Goal: Task Accomplishment & Management: Use online tool/utility

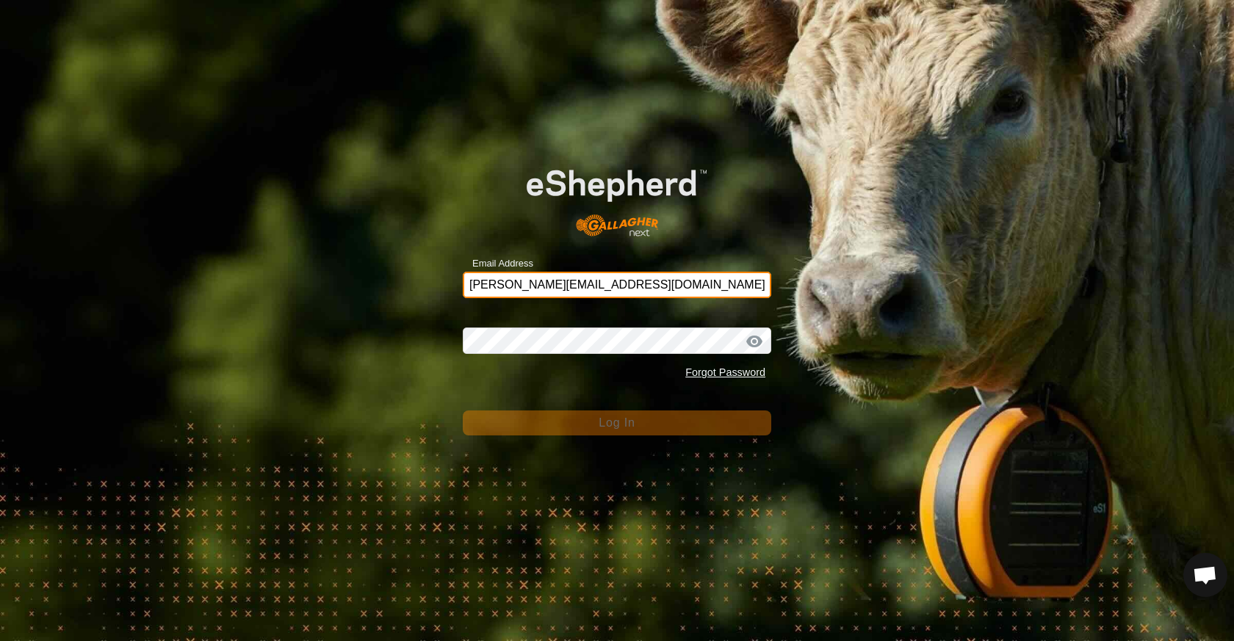
type input "[PERSON_NAME][EMAIL_ADDRESS][DOMAIN_NAME]"
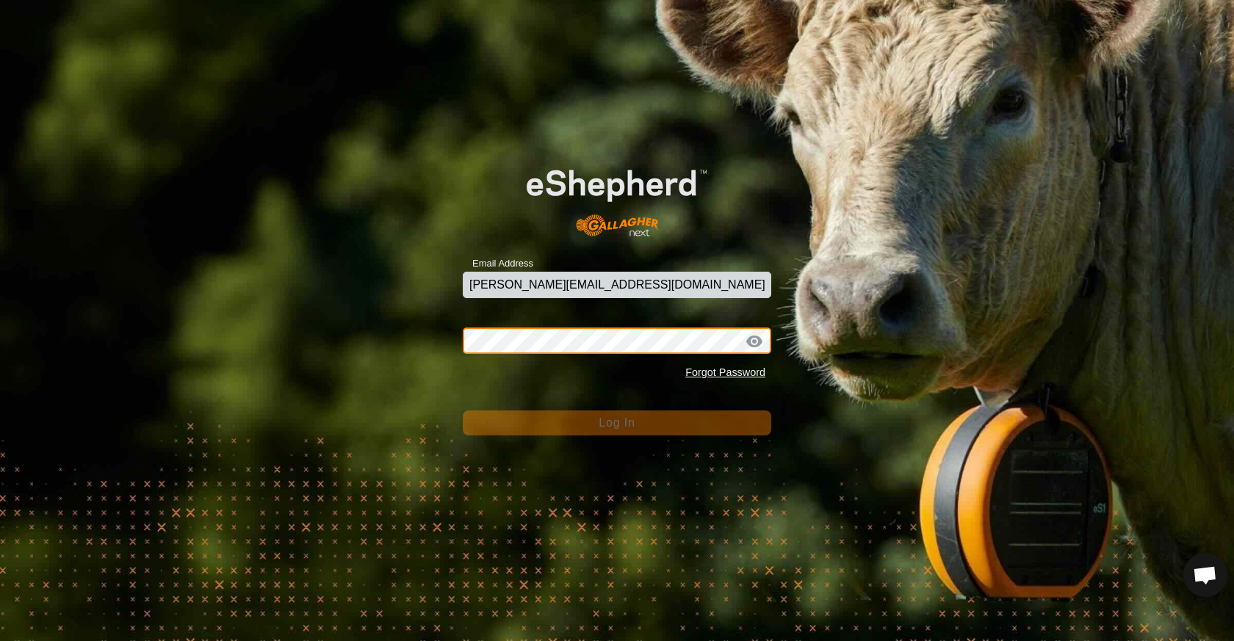
click at [617, 422] on button "Log In" at bounding box center [617, 423] width 309 height 25
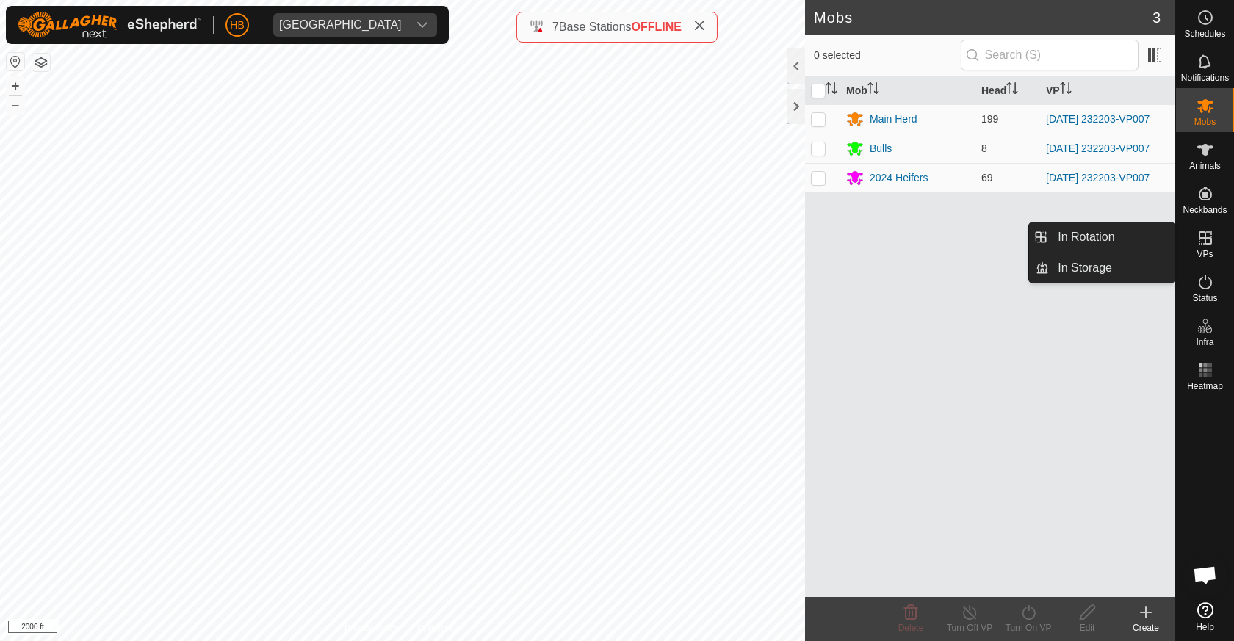
click at [1208, 243] on icon at bounding box center [1205, 237] width 13 height 13
click at [1121, 241] on link "In Rotation" at bounding box center [1112, 237] width 126 height 29
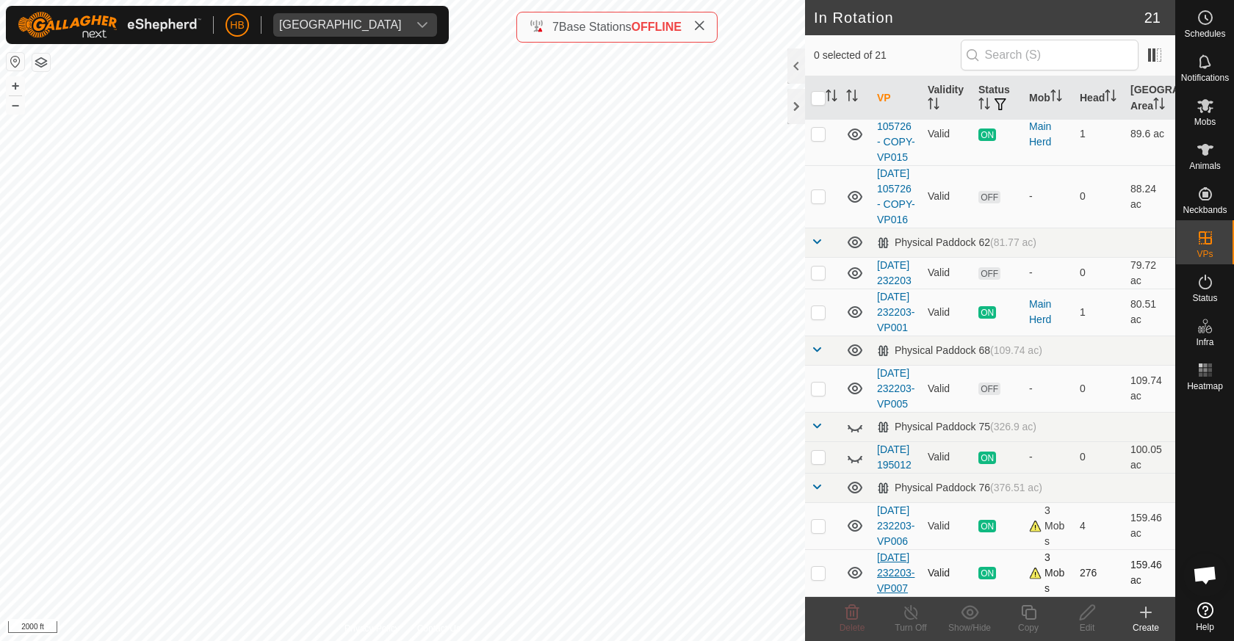
scroll to position [1273, 0]
click at [827, 559] on td at bounding box center [822, 572] width 35 height 47
checkbox input "true"
click at [1034, 612] on icon at bounding box center [1029, 613] width 18 height 18
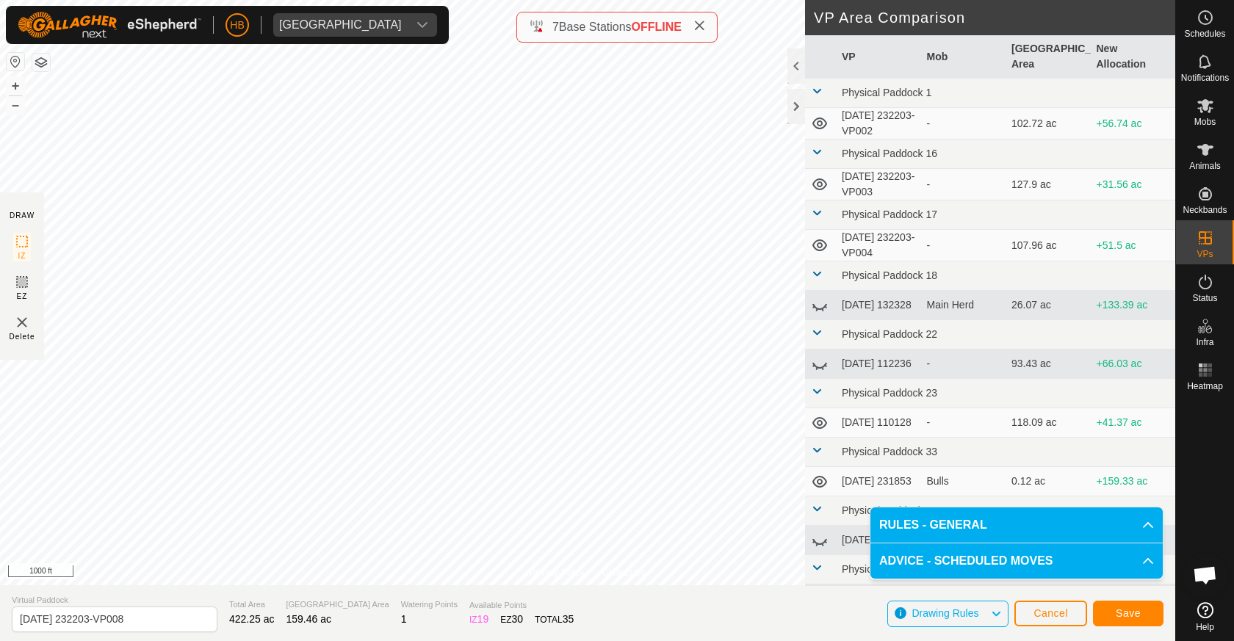
click at [1133, 622] on button "Save" at bounding box center [1128, 614] width 71 height 26
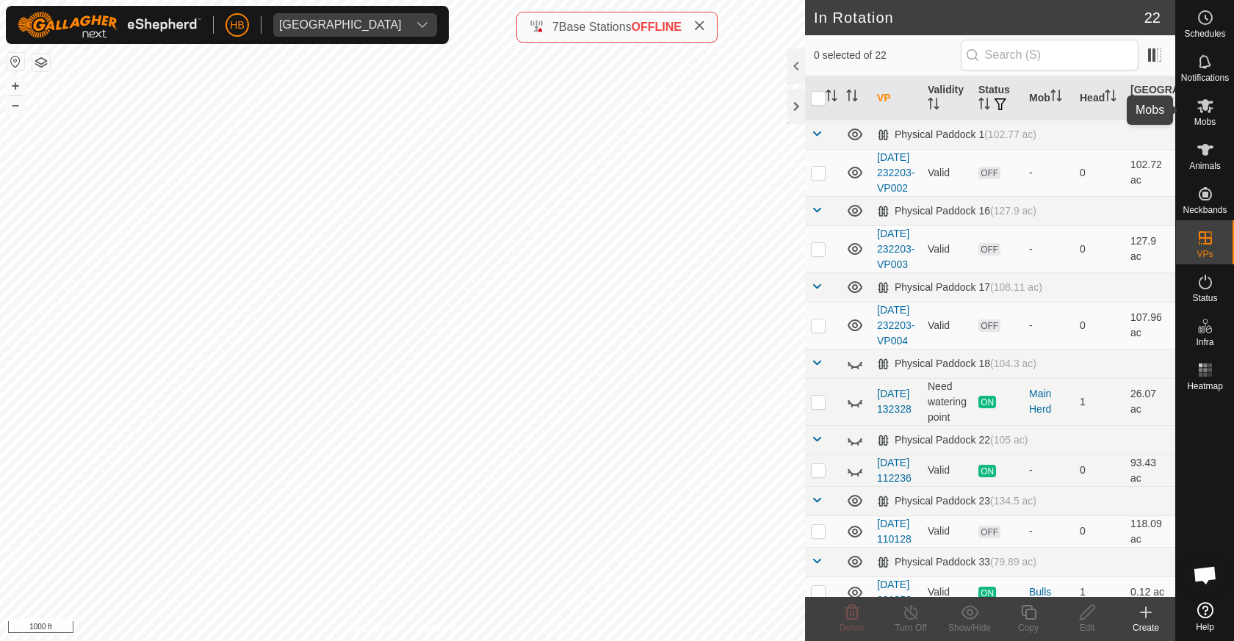
click at [1194, 109] on es-mob-svg-icon at bounding box center [1205, 106] width 26 height 24
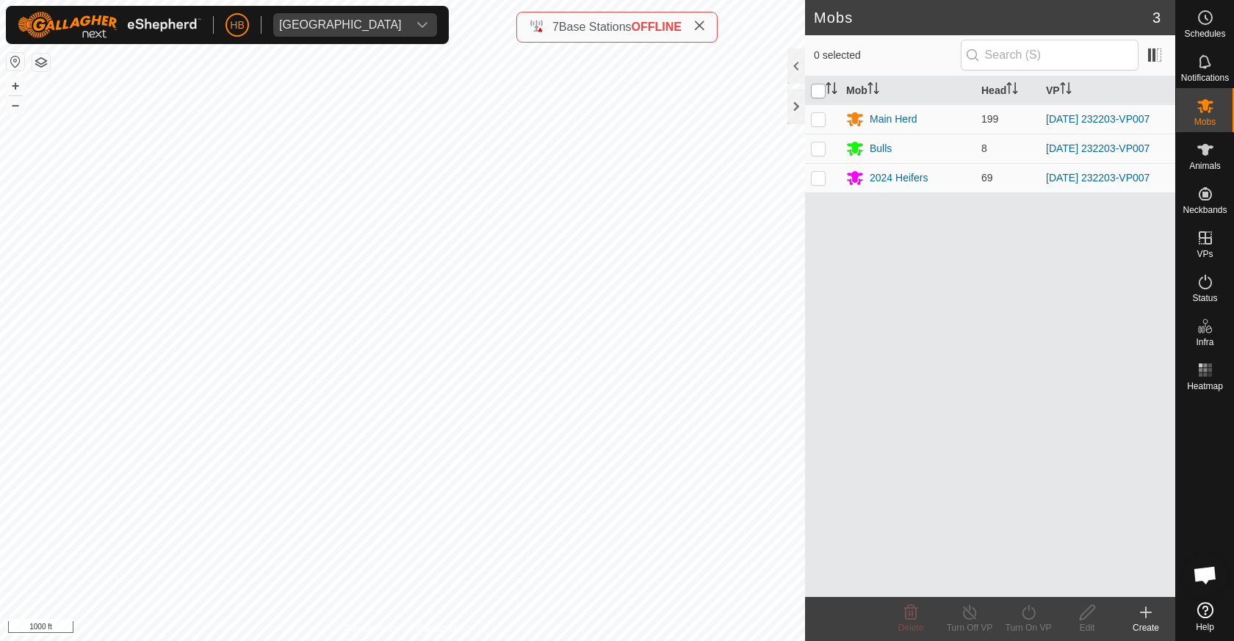
click at [815, 85] on input "checkbox" at bounding box center [818, 91] width 15 height 15
checkbox input "true"
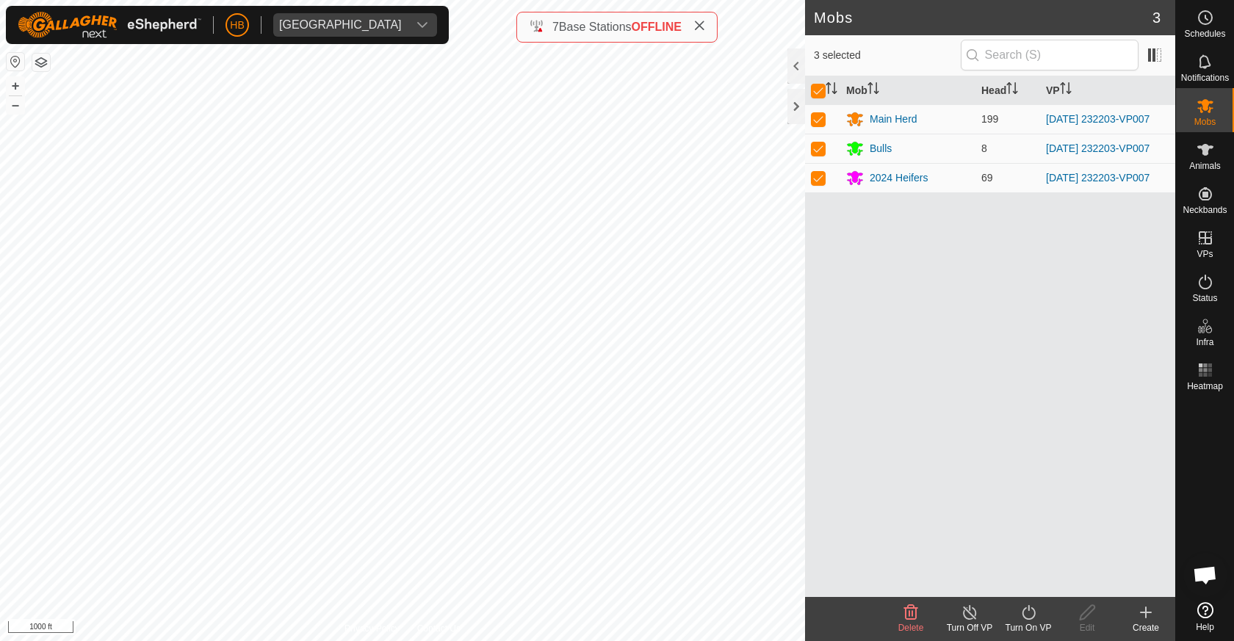
click at [1032, 602] on div "Turn On VP" at bounding box center [1028, 619] width 59 height 44
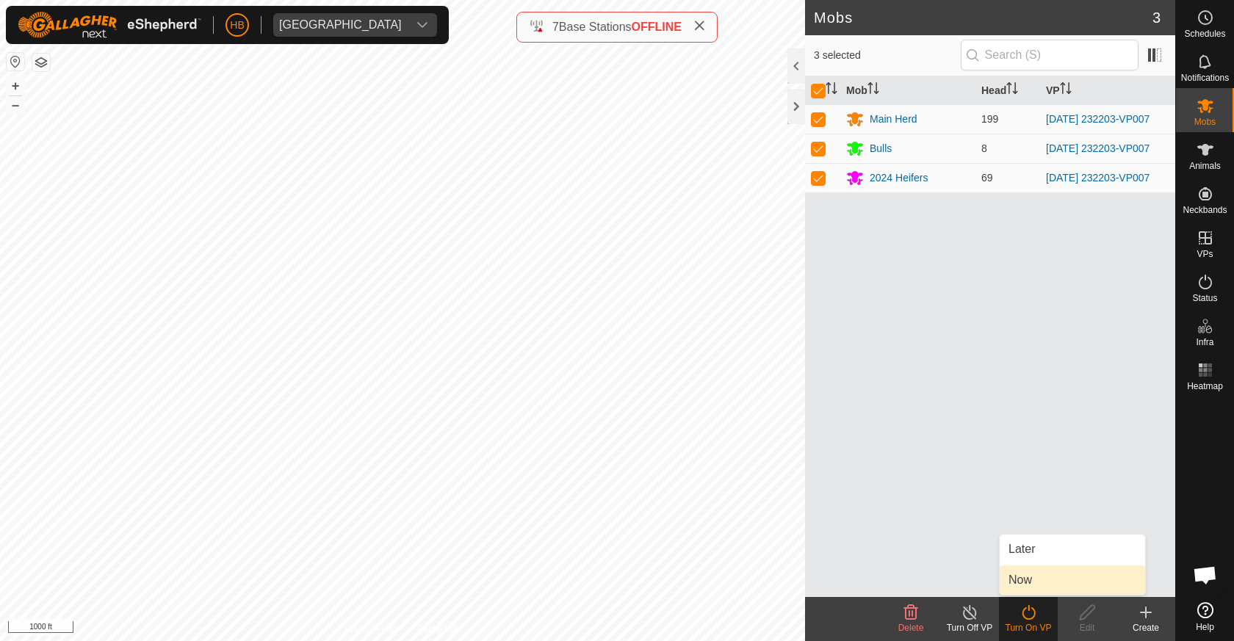
click at [1031, 588] on link "Now" at bounding box center [1072, 580] width 145 height 29
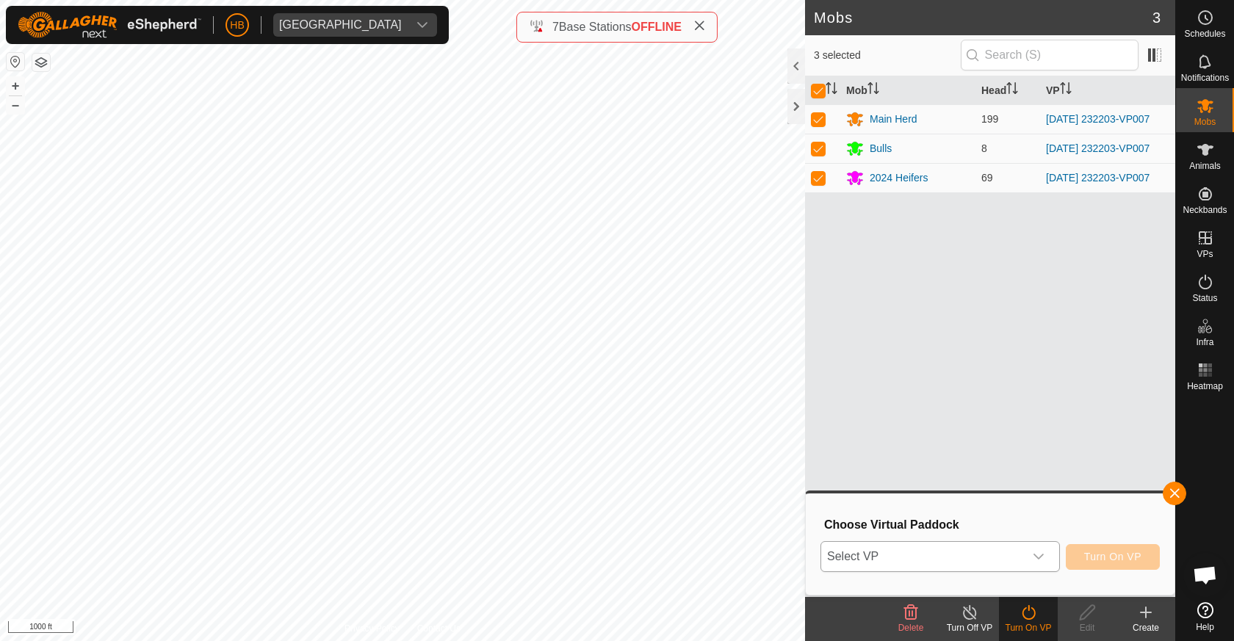
click at [1028, 551] on div "dropdown trigger" at bounding box center [1038, 556] width 29 height 29
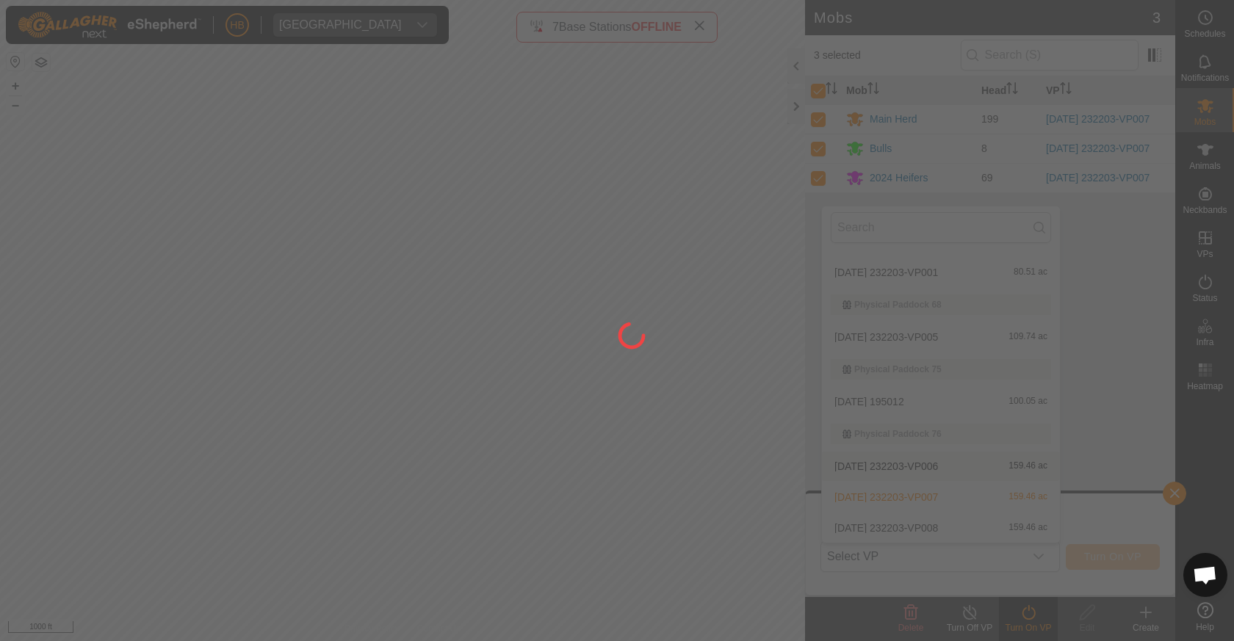
scroll to position [958, 0]
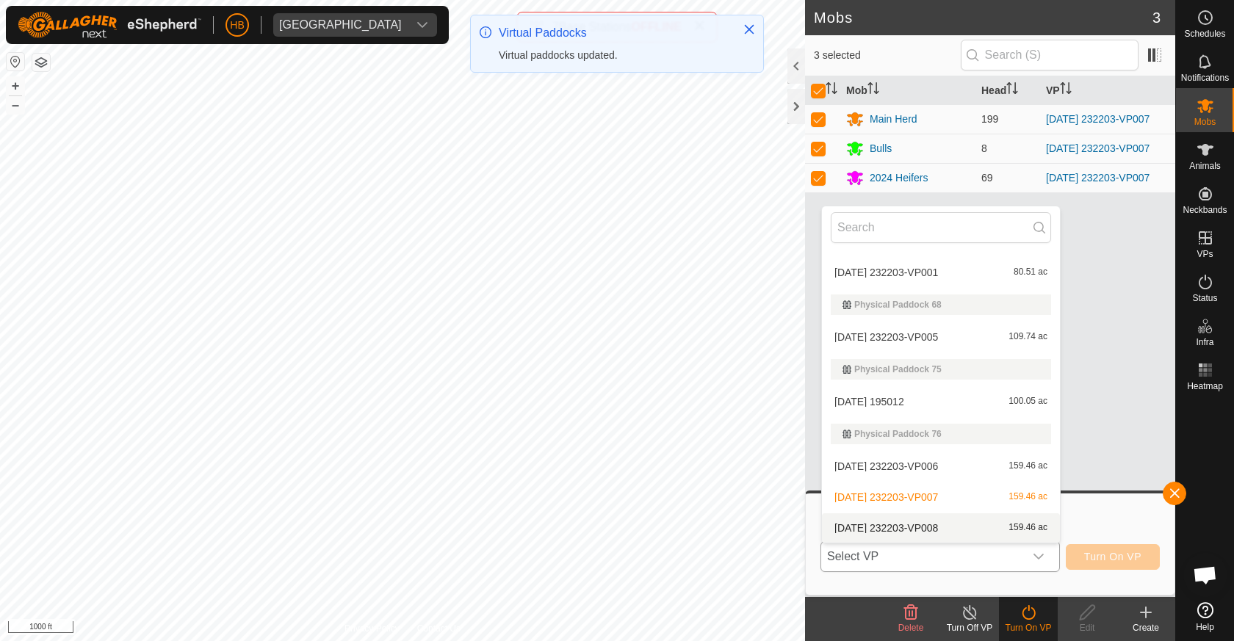
click at [965, 533] on li "[DATE] 232203-VP008 159.46 ac" at bounding box center [941, 527] width 238 height 29
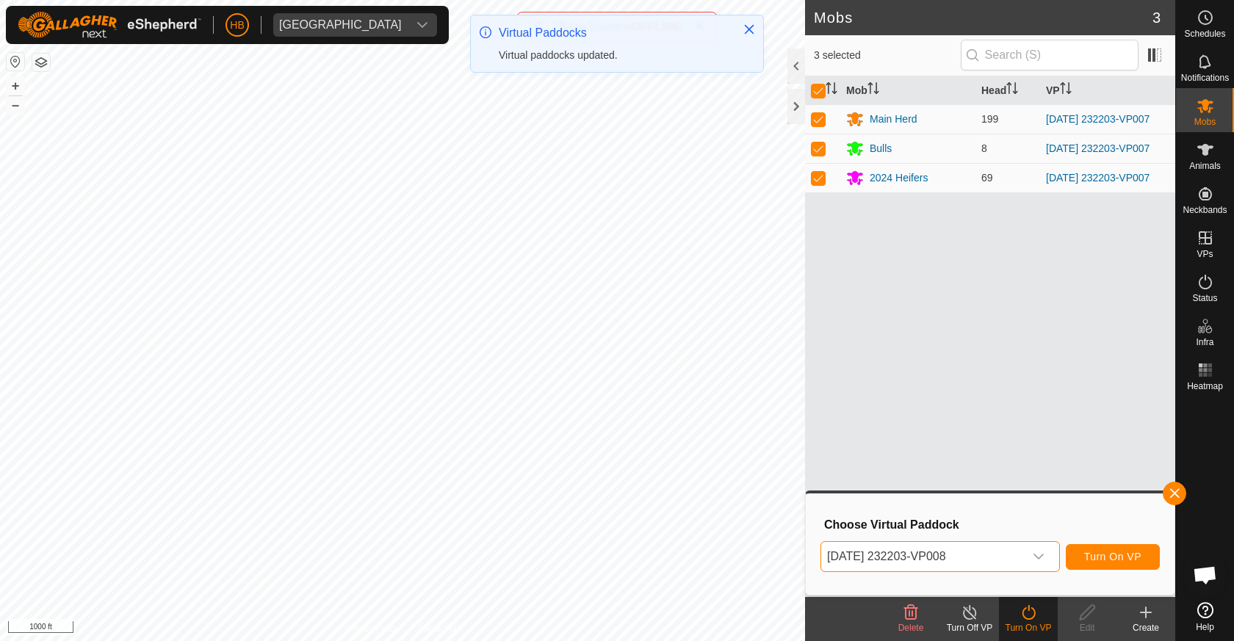
click at [1096, 559] on span "Turn On VP" at bounding box center [1112, 557] width 57 height 12
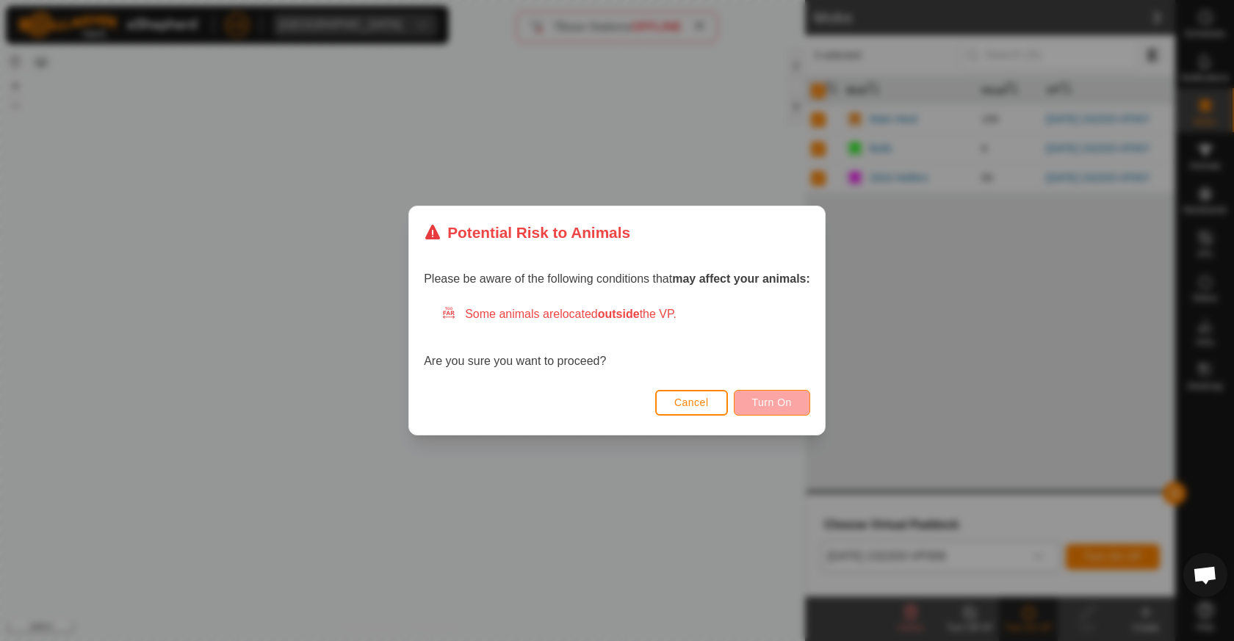
click at [790, 412] on button "Turn On" at bounding box center [772, 403] width 76 height 26
